Goal: Find specific page/section: Find specific page/section

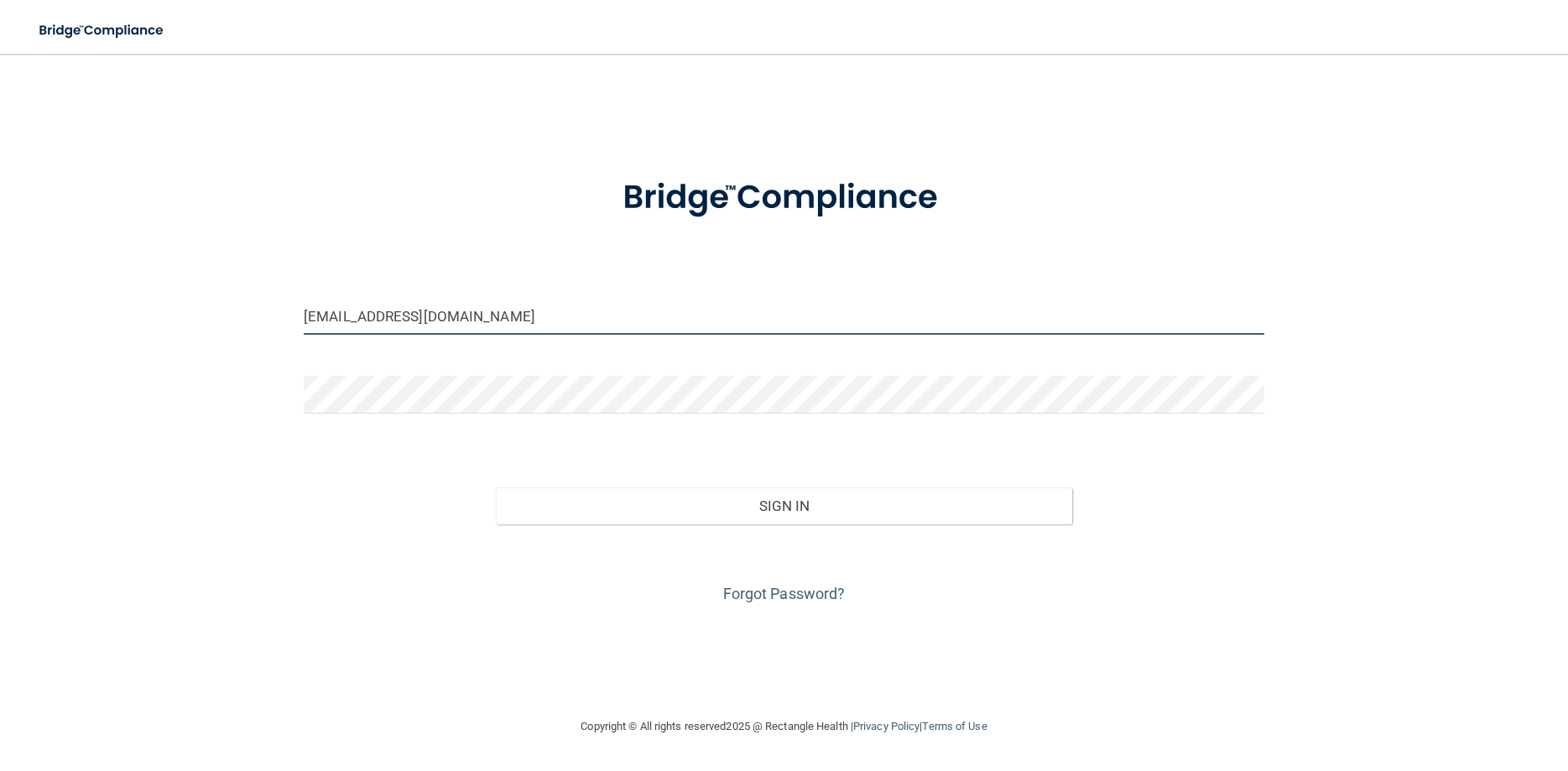
drag, startPoint x: 535, startPoint y: 324, endPoint x: -43, endPoint y: 312, distance: 578.1
click at [304, 312] on input "[EMAIL_ADDRESS][DOMAIN_NAME]" at bounding box center [784, 316] width 961 height 38
drag, startPoint x: 412, startPoint y: 321, endPoint x: 466, endPoint y: 321, distance: 54.0
click at [414, 321] on input "[EMAIL_ADDRESS][DOMAIN_NAME]" at bounding box center [784, 316] width 961 height 38
drag, startPoint x: 493, startPoint y: 319, endPoint x: 280, endPoint y: 325, distance: 213.1
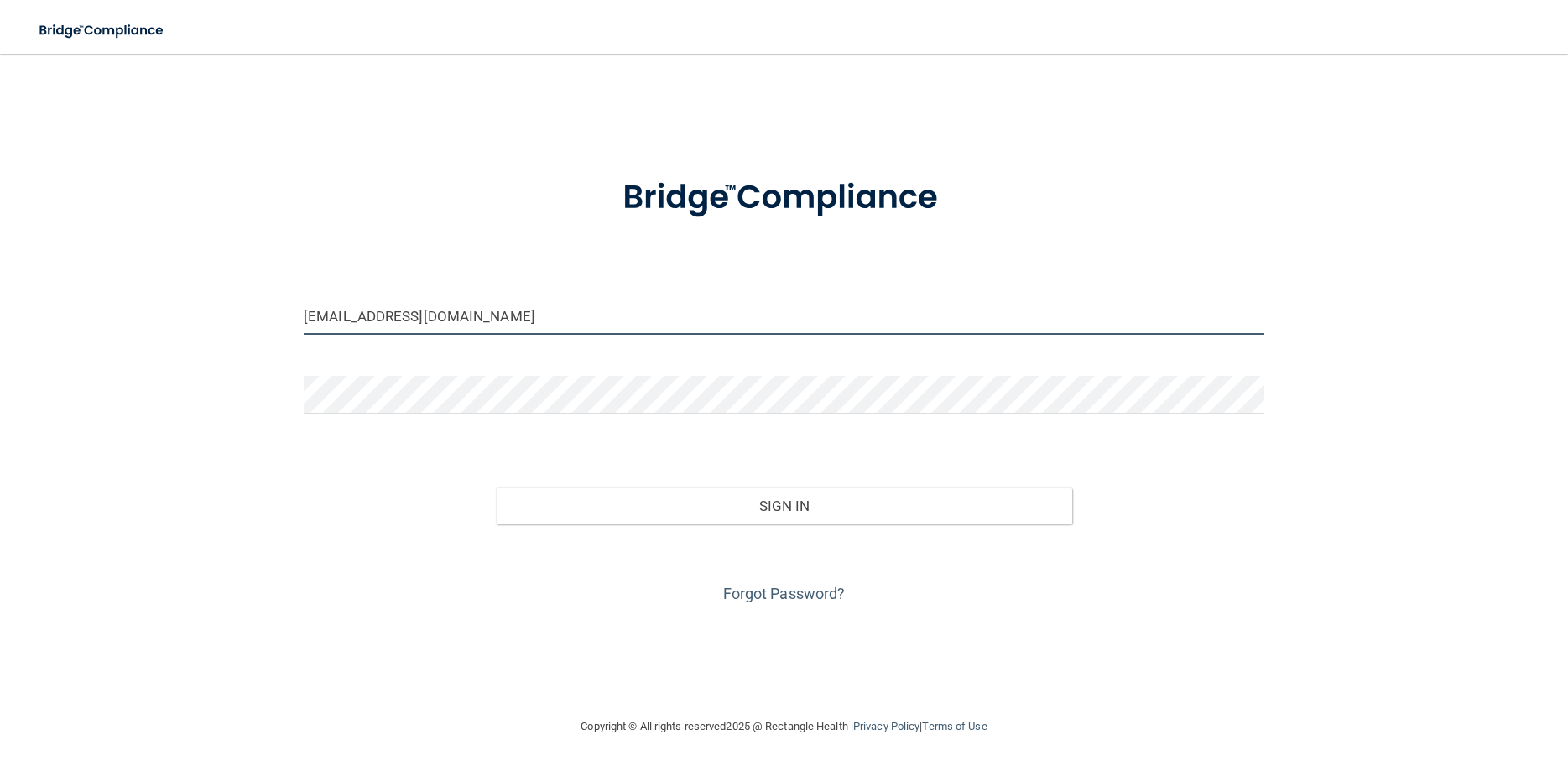
click at [308, 331] on input "[EMAIL_ADDRESS][DOMAIN_NAME]" at bounding box center [784, 316] width 961 height 38
type input "[EMAIL_ADDRESS][DOMAIN_NAME]"
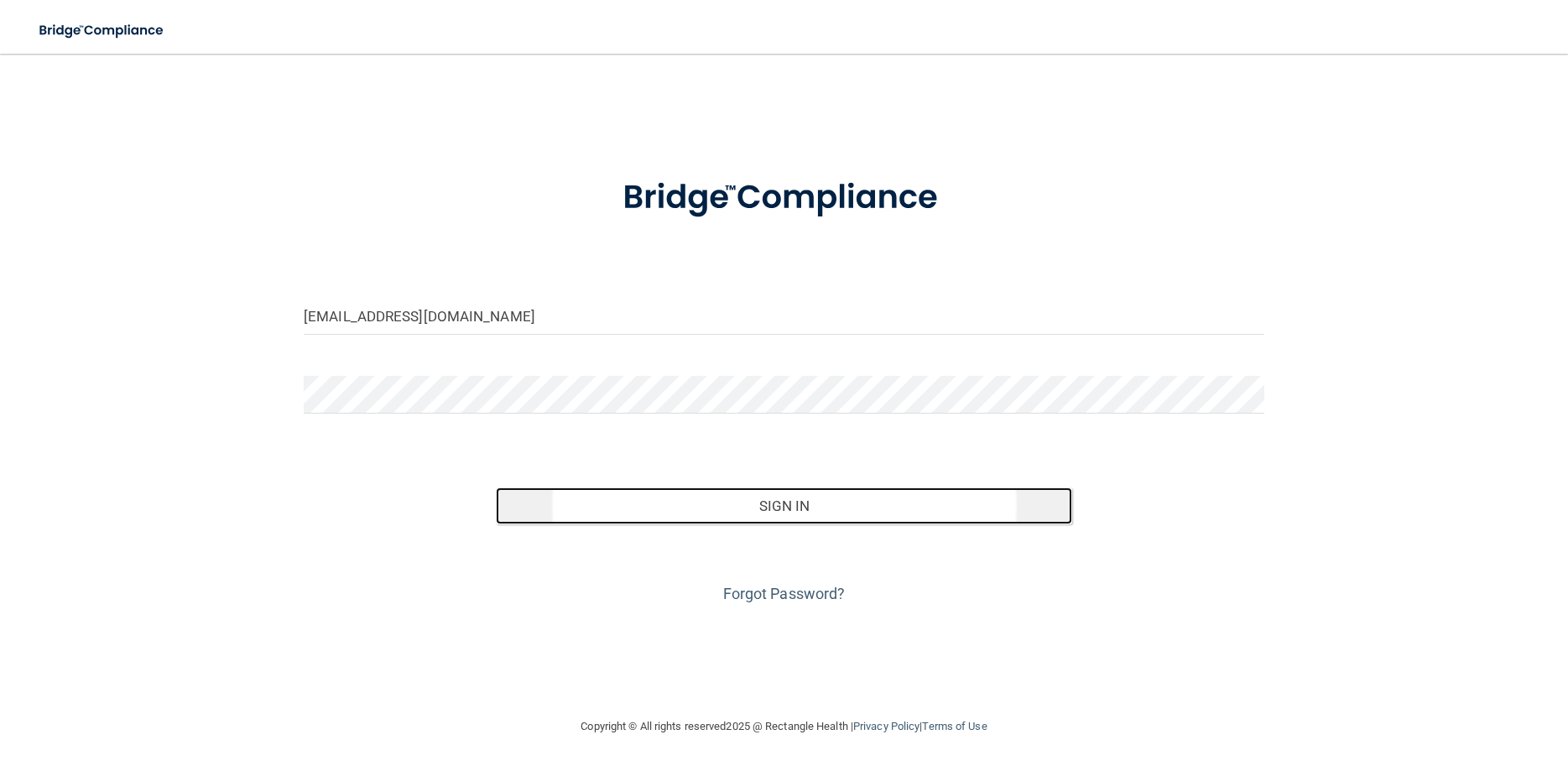
click at [772, 504] on button "Sign In" at bounding box center [784, 506] width 576 height 37
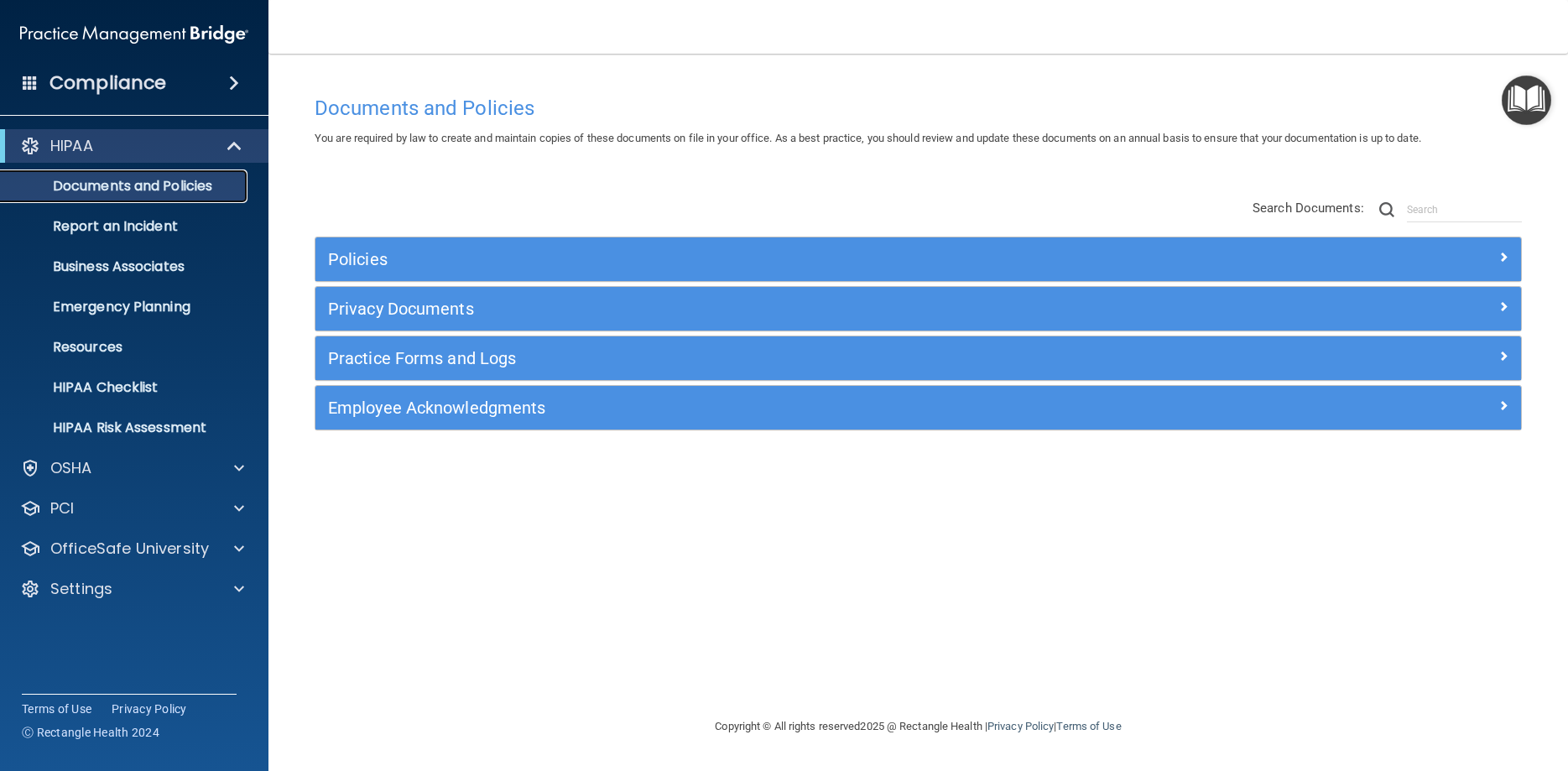
click at [101, 188] on p "Documents and Policies" at bounding box center [125, 187] width 229 height 17
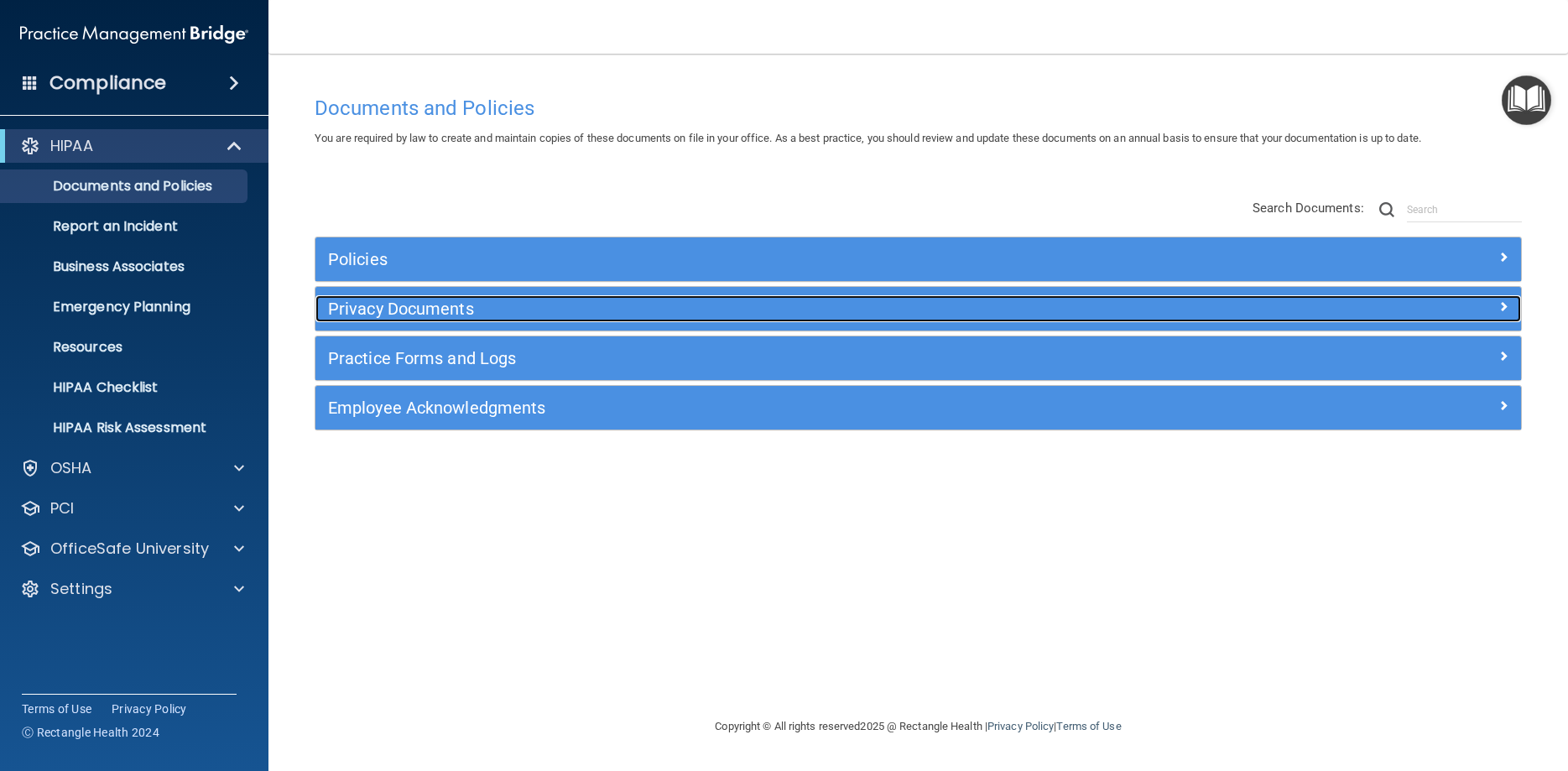
click at [435, 304] on h5 "Privacy Documents" at bounding box center [767, 309] width 879 height 19
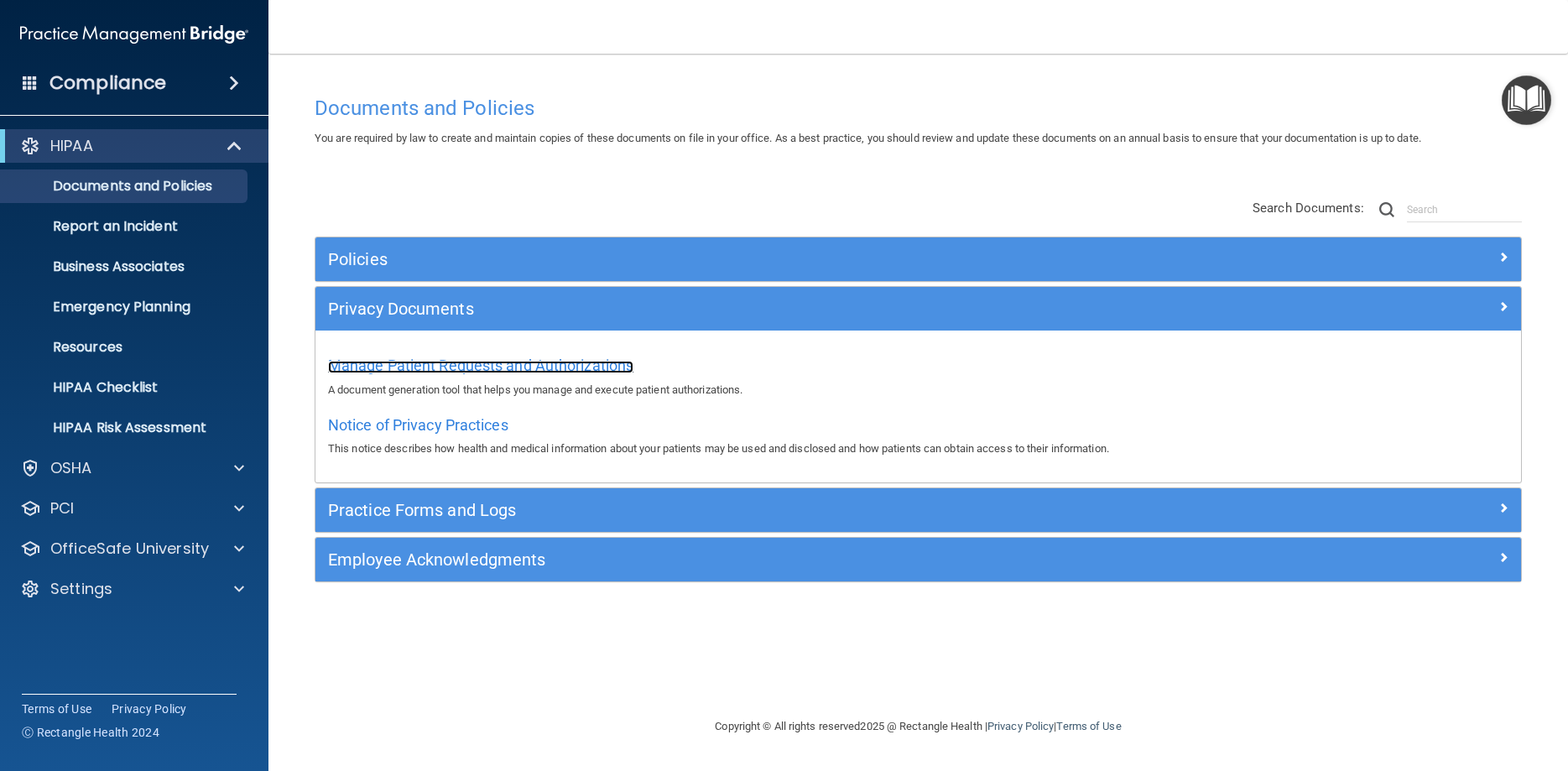
click at [491, 366] on span "Manage Patient Requests and Authorizations" at bounding box center [481, 365] width 306 height 18
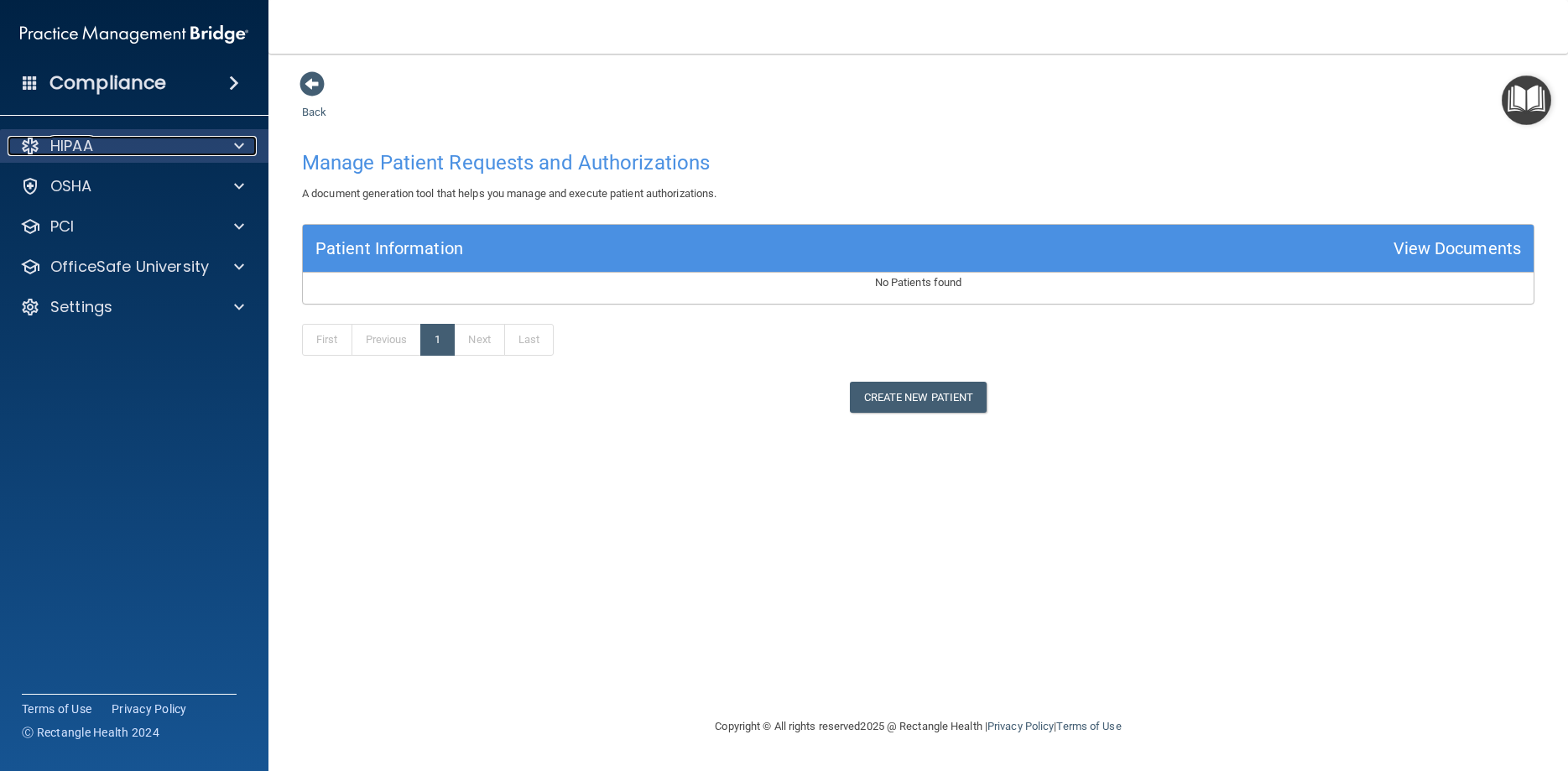
click at [85, 149] on p "HIPAA" at bounding box center [72, 146] width 43 height 20
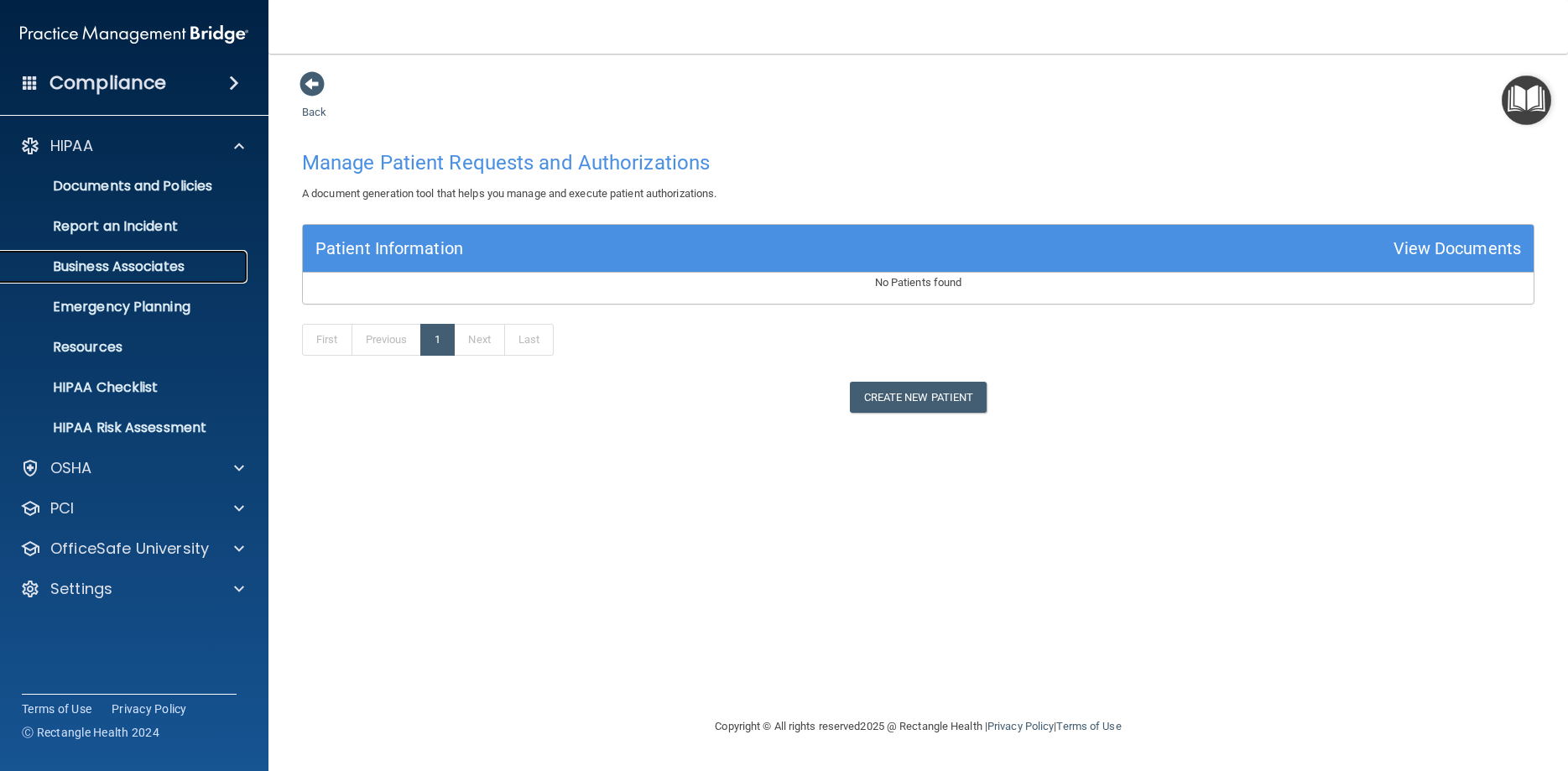
click at [123, 268] on p "Business Associates" at bounding box center [125, 267] width 229 height 17
